Goal: Task Accomplishment & Management: Use online tool/utility

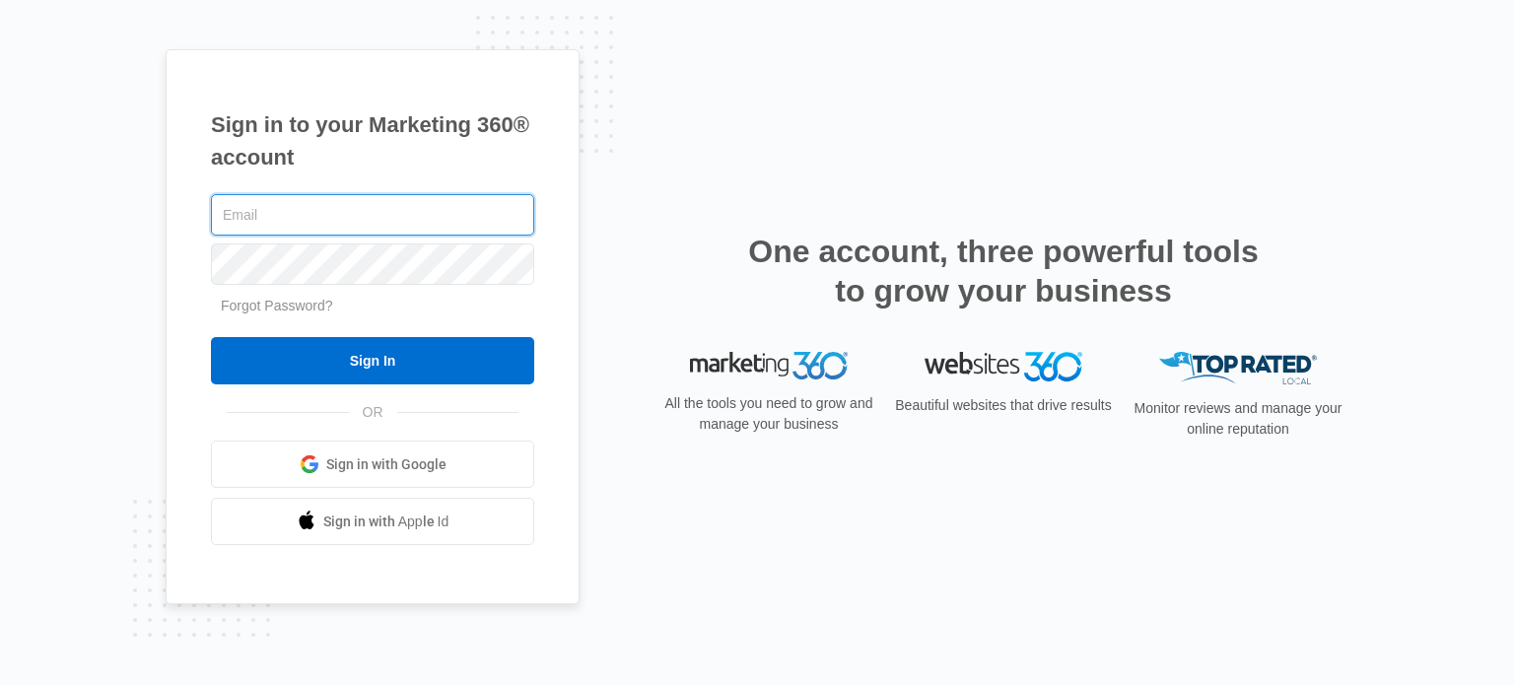
type input "[EMAIL_ADDRESS][DOMAIN_NAME]"
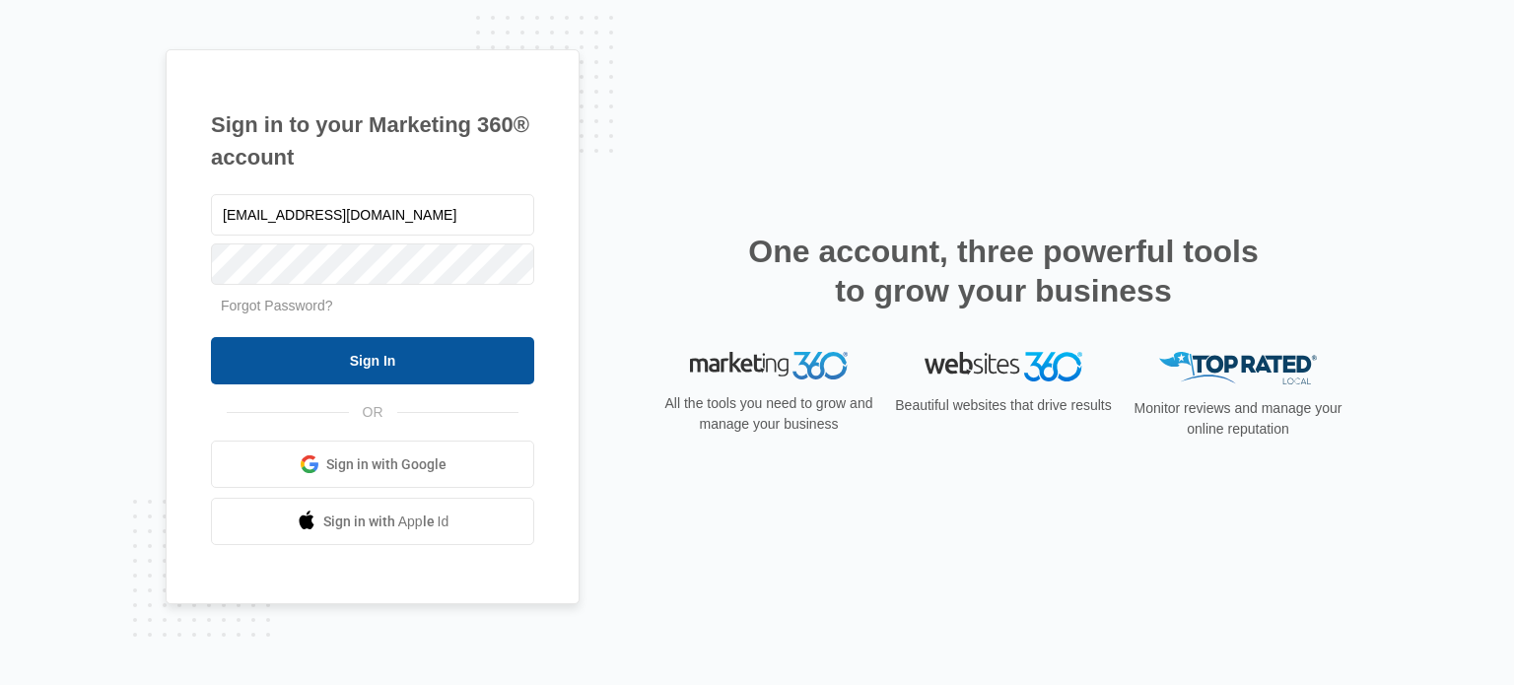
click at [363, 353] on input "Sign In" at bounding box center [372, 360] width 323 height 47
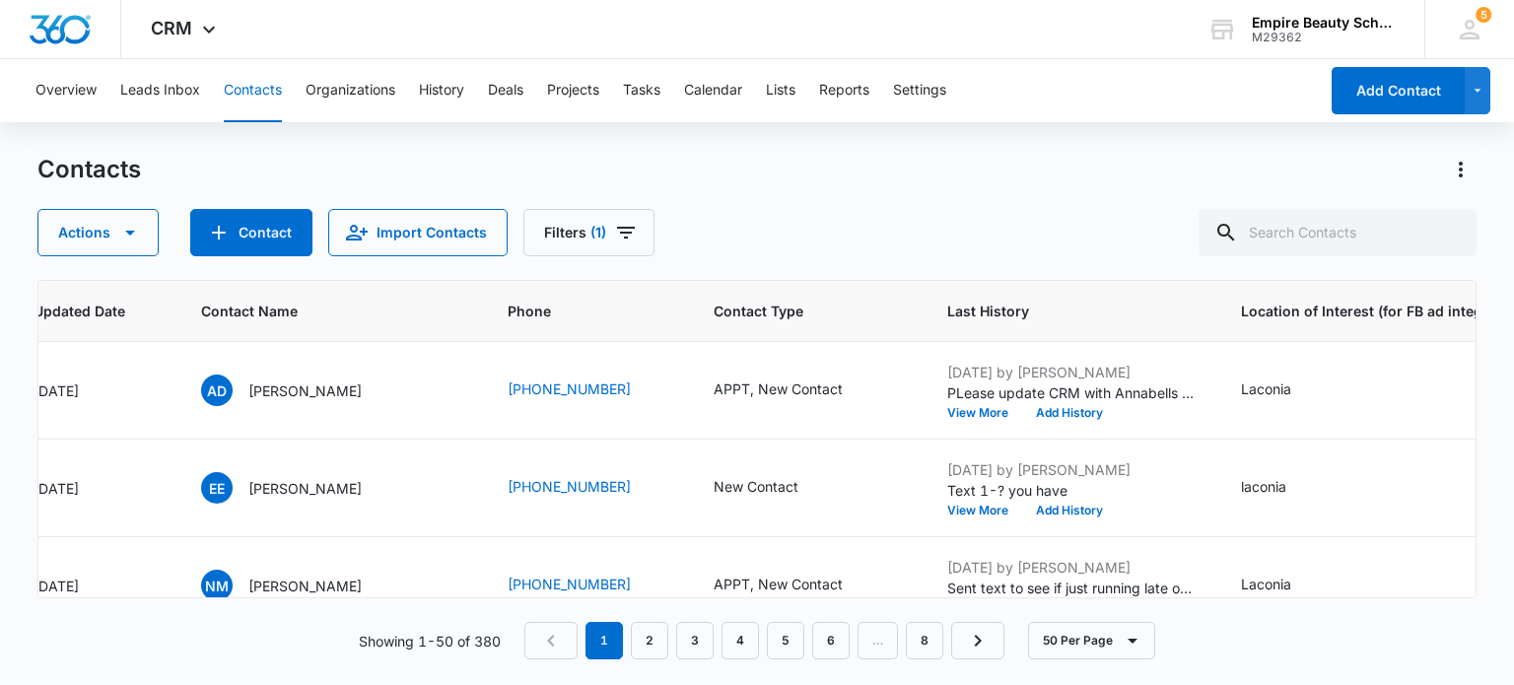
scroll to position [0, 363]
click at [1035, 509] on button "Add History" at bounding box center [1066, 511] width 95 height 12
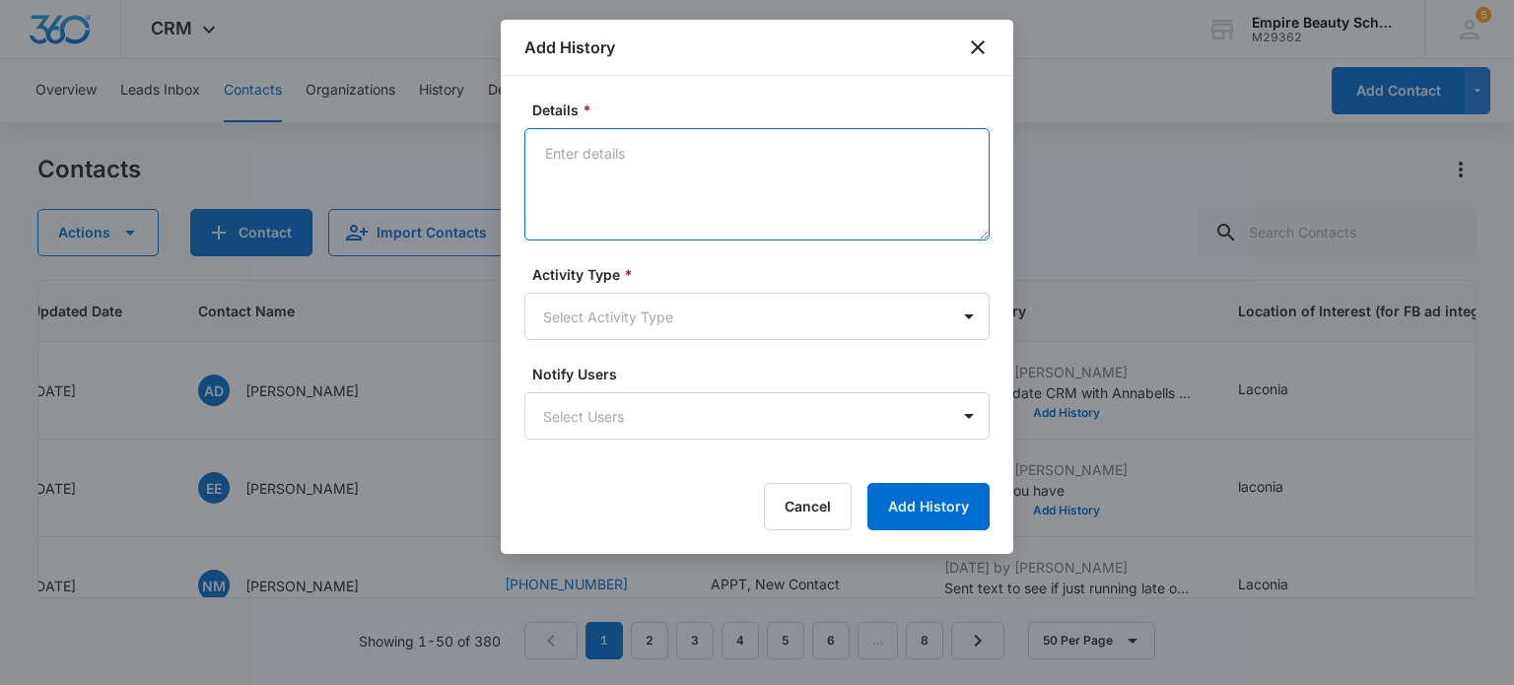
click at [691, 142] on textarea "Details *" at bounding box center [756, 184] width 465 height 112
type textarea "Responded to text- how do I proceed"
click at [722, 311] on body "CRM Apps Forms CRM Email Shop Payments POS Files Brand Settings Empire Beauty S…" at bounding box center [757, 342] width 1514 height 685
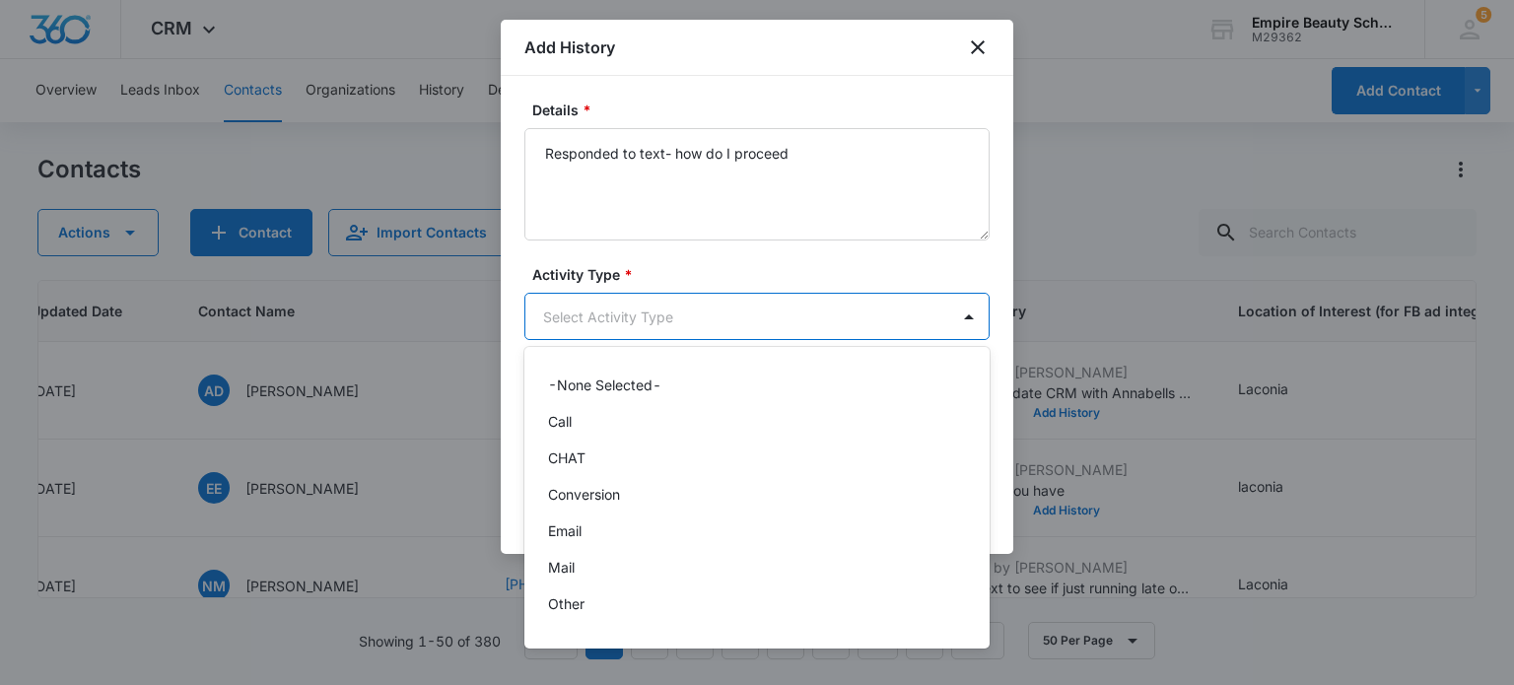
scroll to position [103, 0]
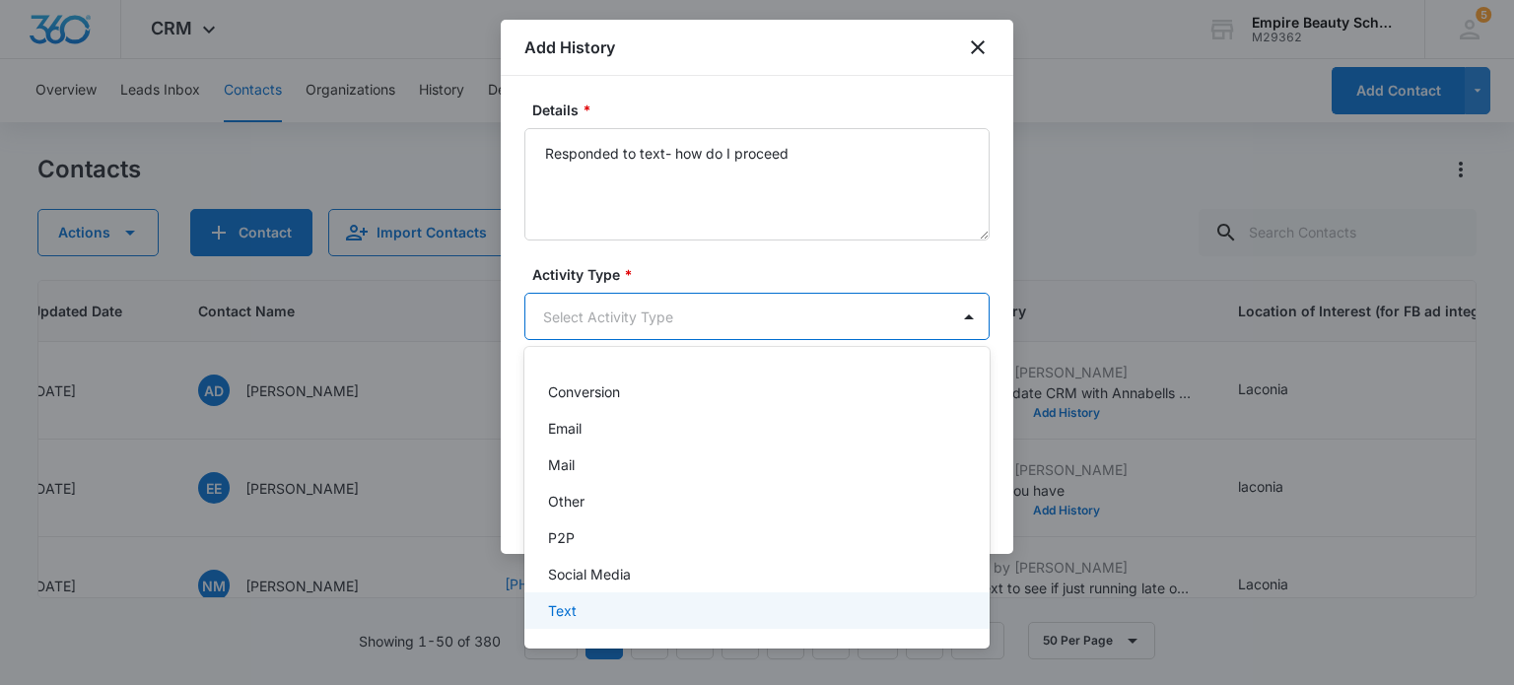
click at [623, 616] on div "Text" at bounding box center [755, 610] width 414 height 21
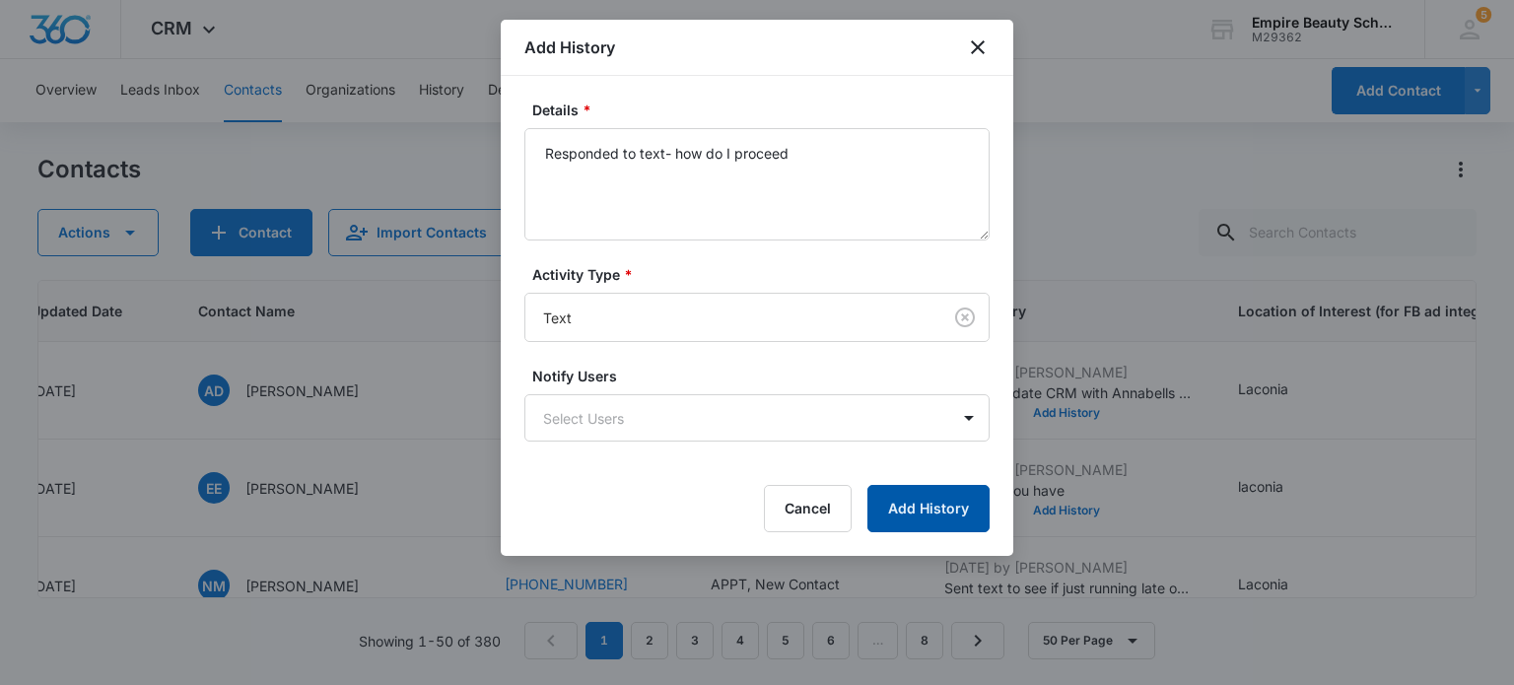
click at [956, 510] on button "Add History" at bounding box center [929, 508] width 122 height 47
